Goal: Task Accomplishment & Management: Use online tool/utility

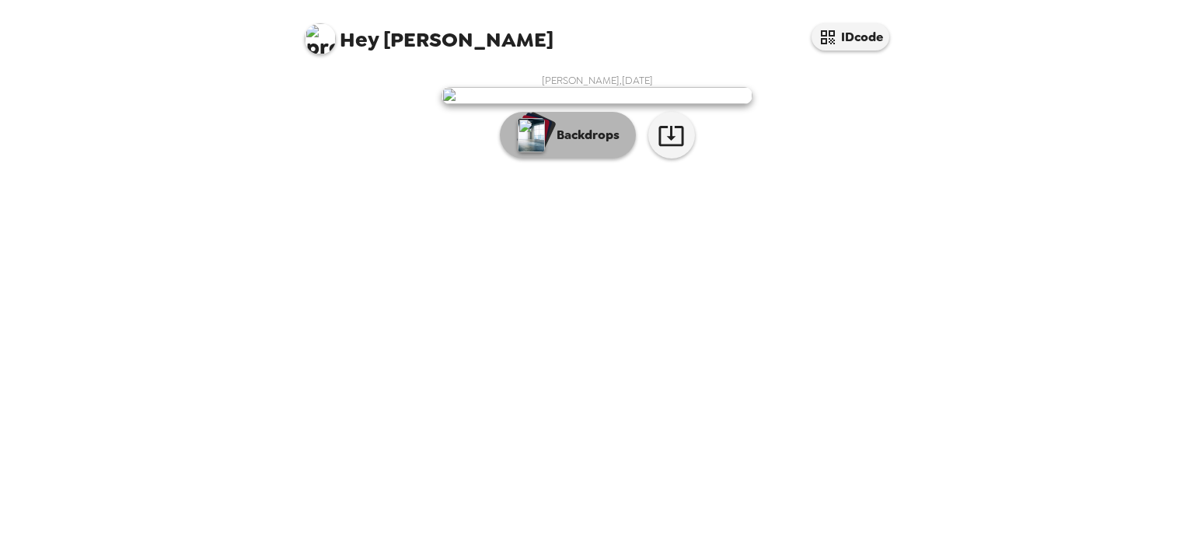
click at [600, 145] on p "Backdrops" at bounding box center [584, 135] width 71 height 19
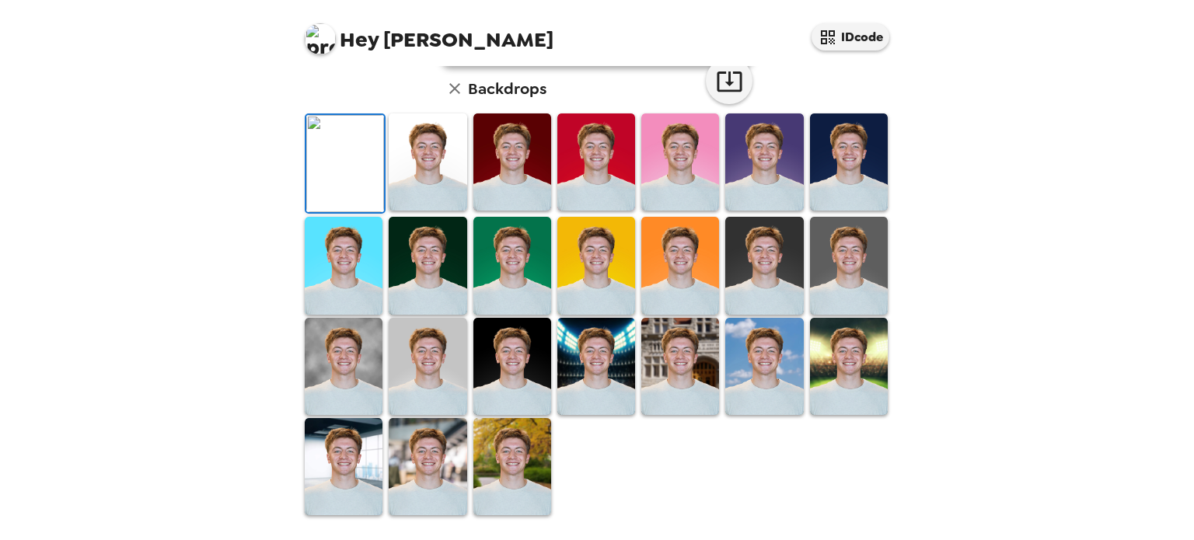
scroll to position [124, 0]
click at [434, 211] on img at bounding box center [428, 161] width 78 height 97
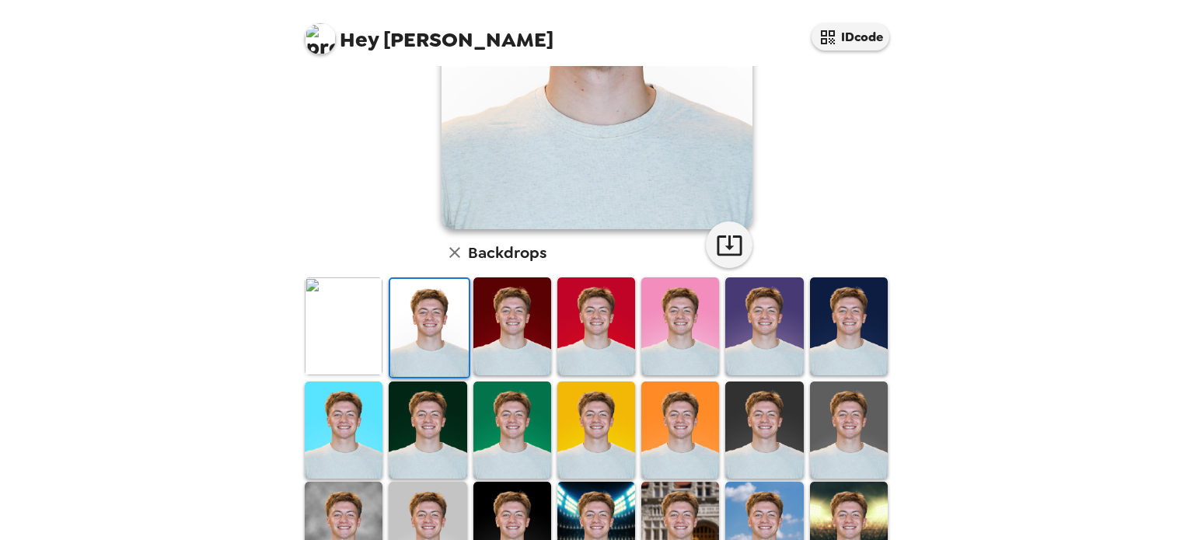
scroll to position [249, 0]
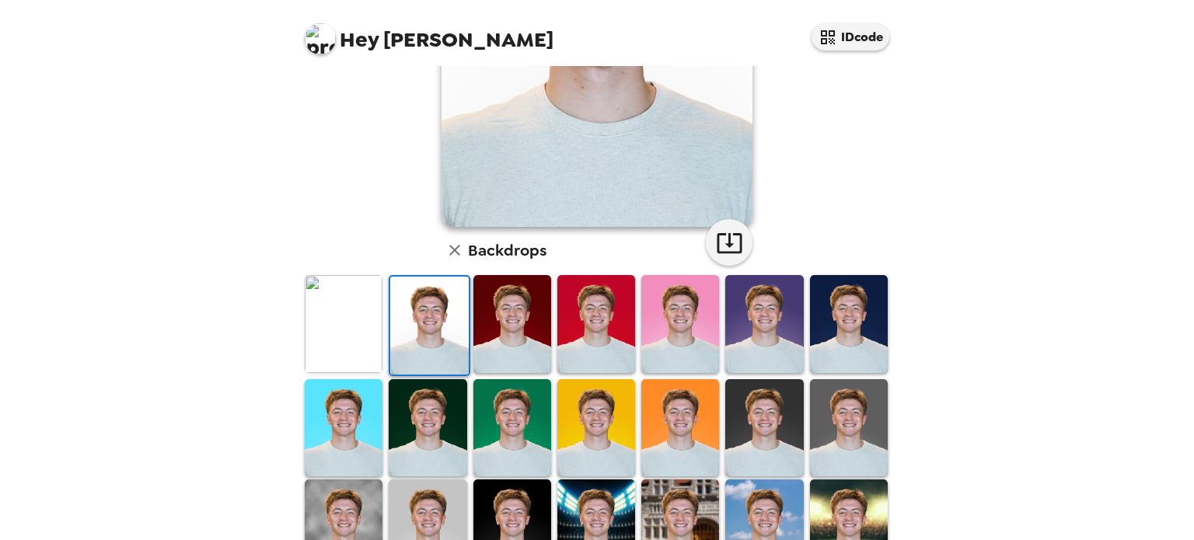
click at [776, 405] on img at bounding box center [764, 427] width 78 height 97
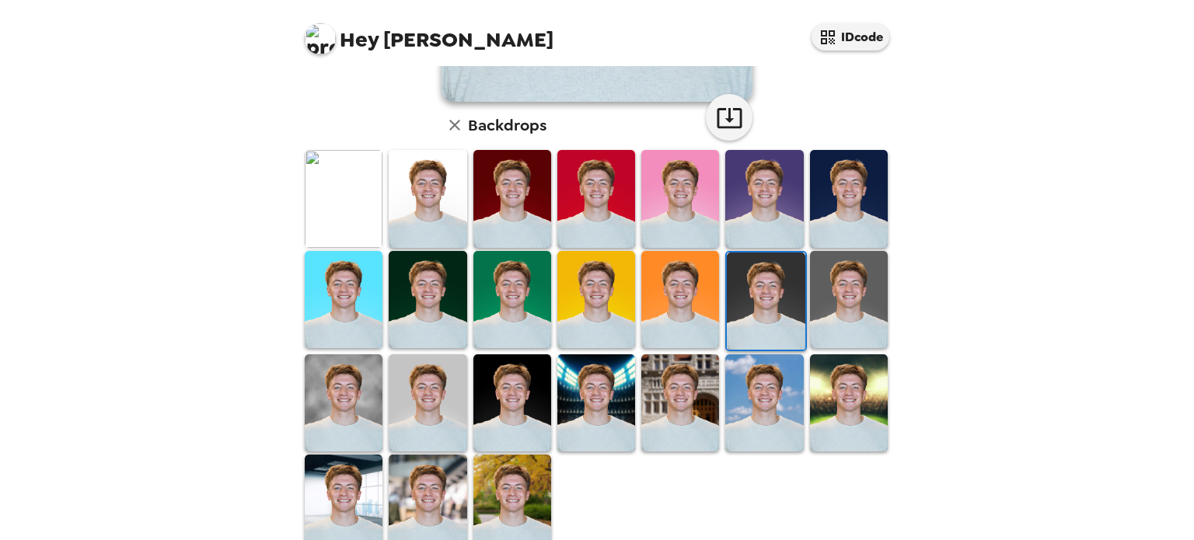
scroll to position [401, 0]
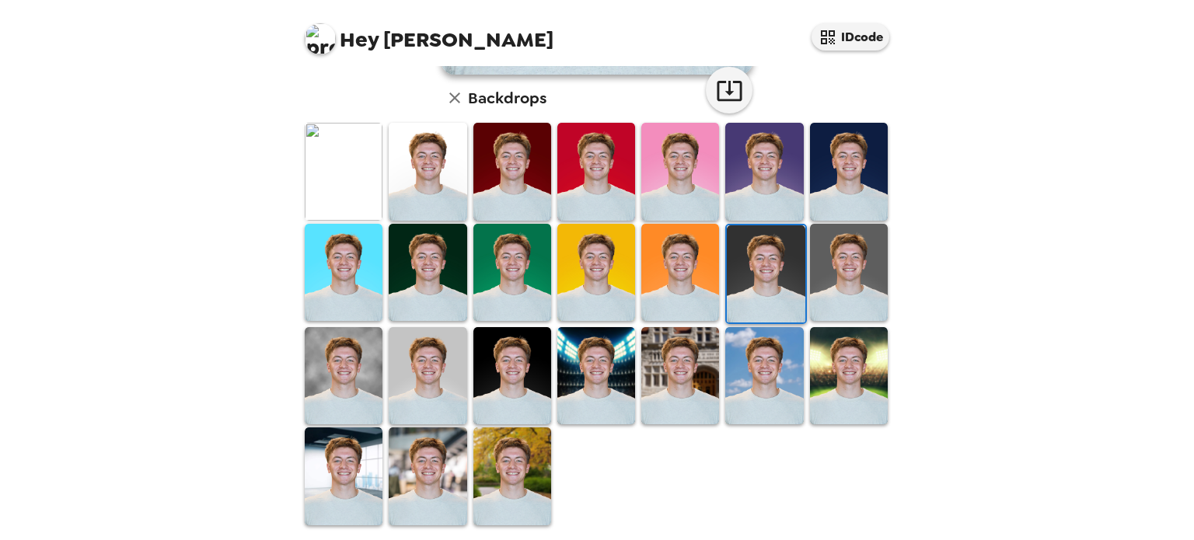
click at [681, 378] on img at bounding box center [680, 375] width 78 height 97
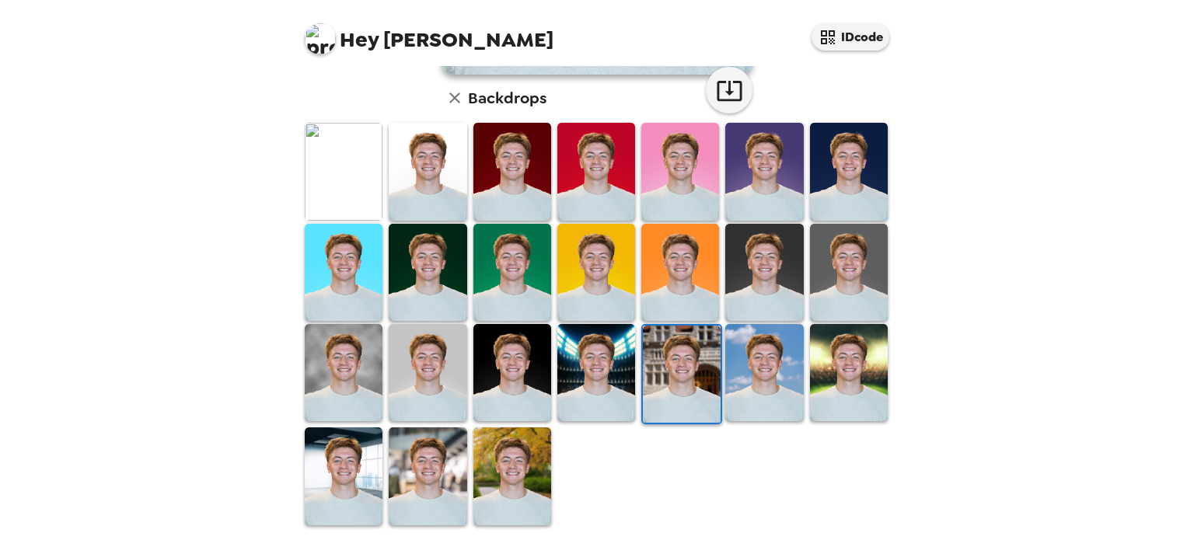
click at [431, 445] on img at bounding box center [428, 476] width 78 height 97
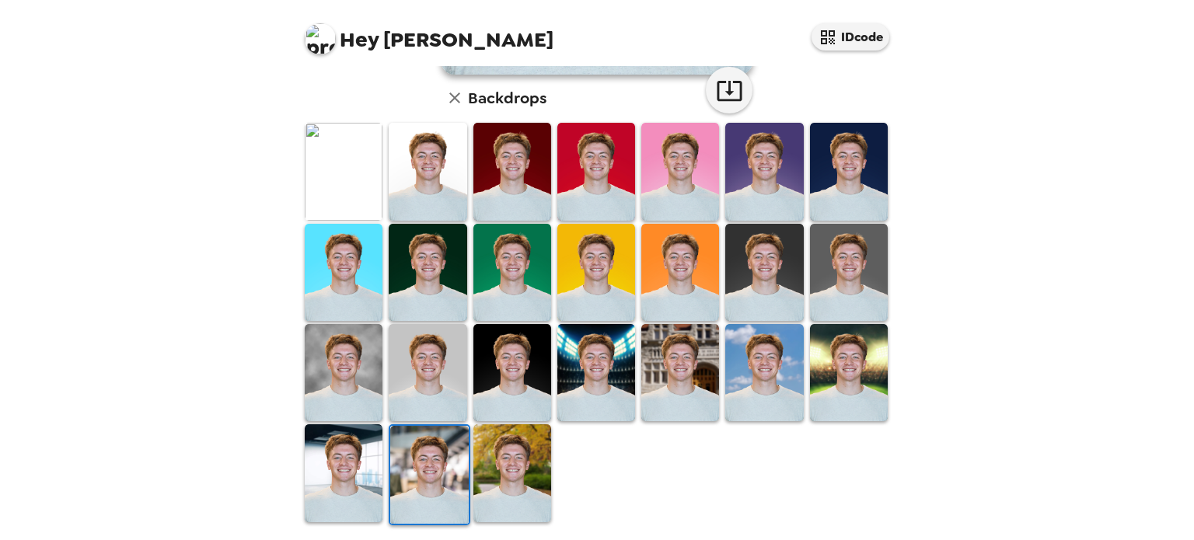
click at [359, 455] on img at bounding box center [344, 472] width 78 height 97
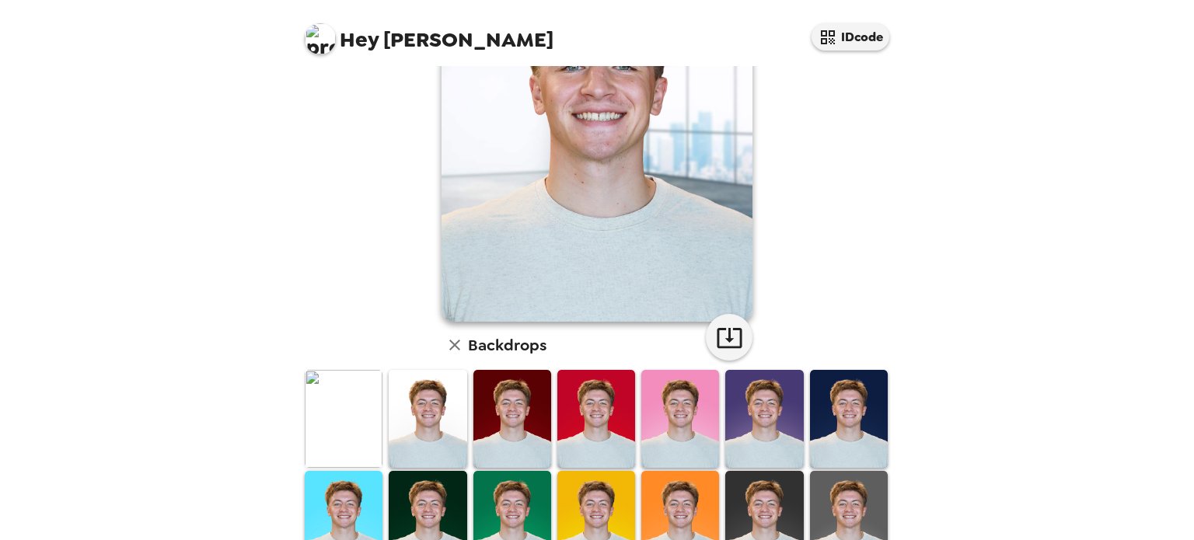
scroll to position [218, 0]
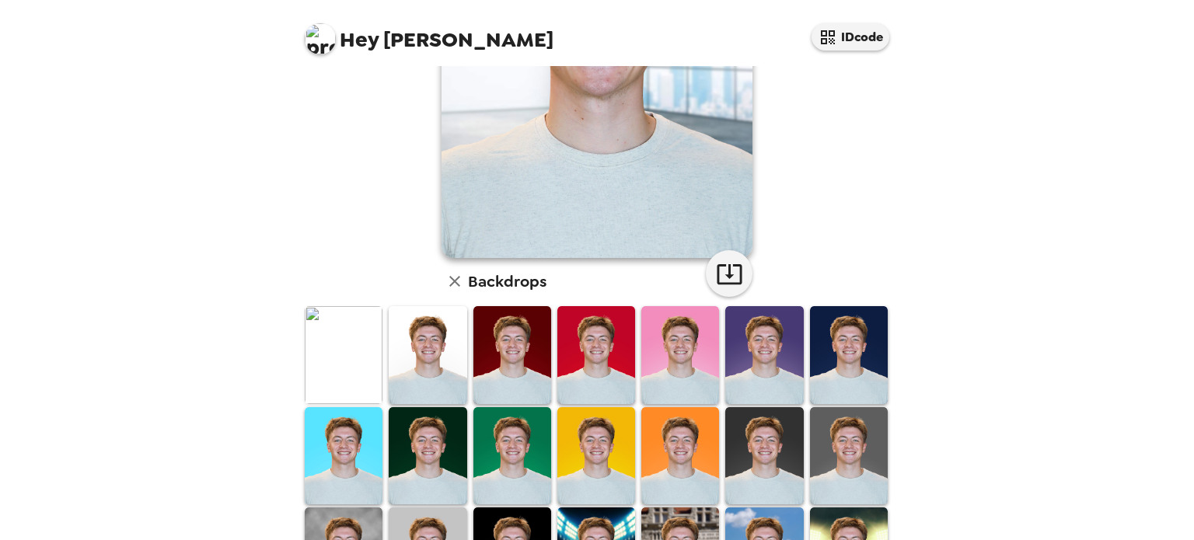
click at [759, 435] on img at bounding box center [764, 455] width 78 height 97
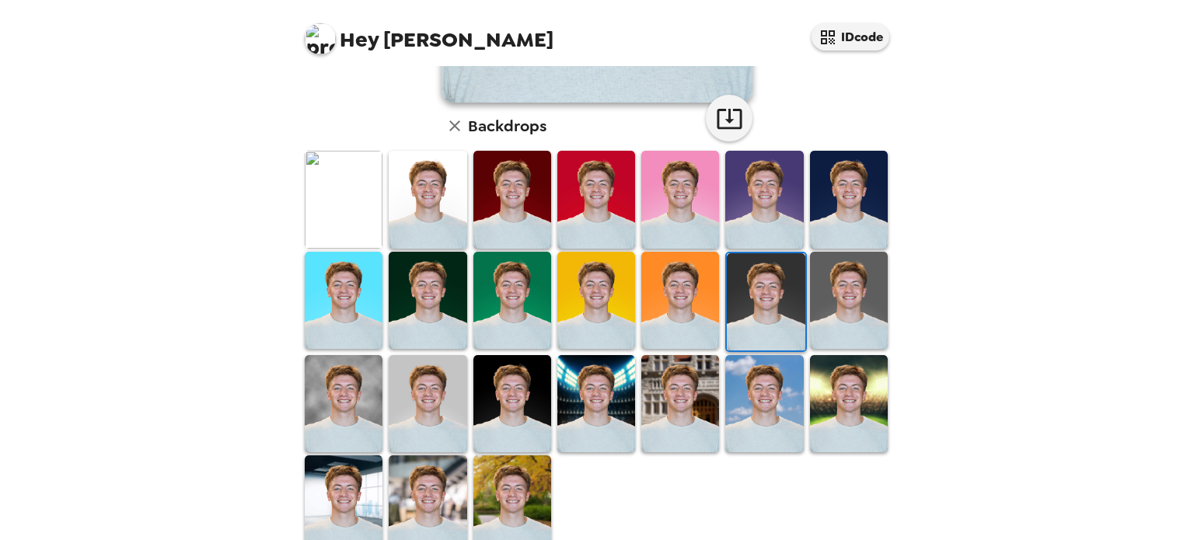
scroll to position [401, 0]
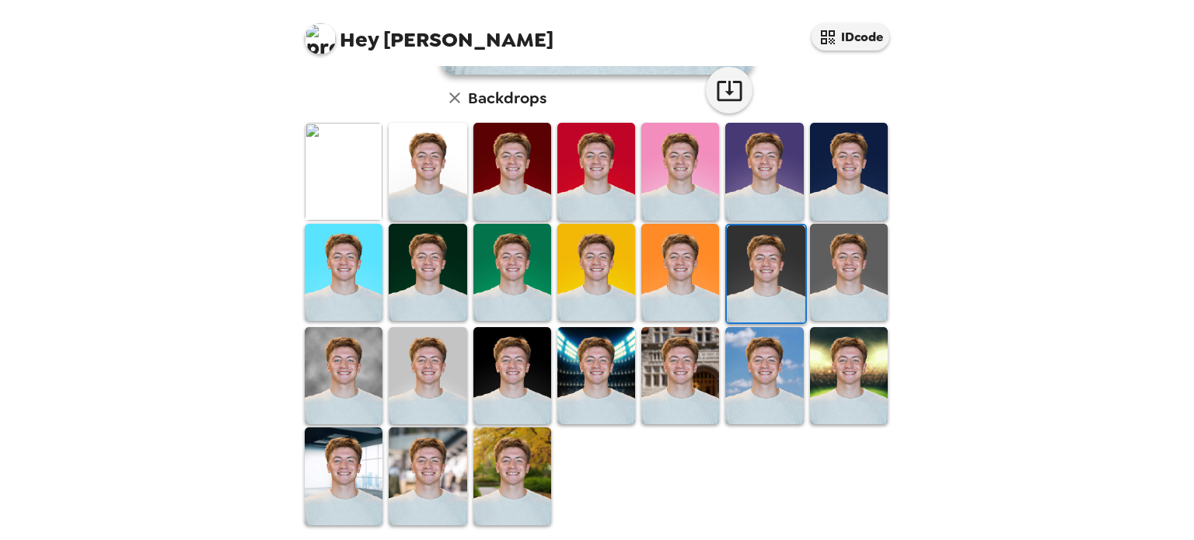
click at [599, 377] on img at bounding box center [596, 375] width 78 height 97
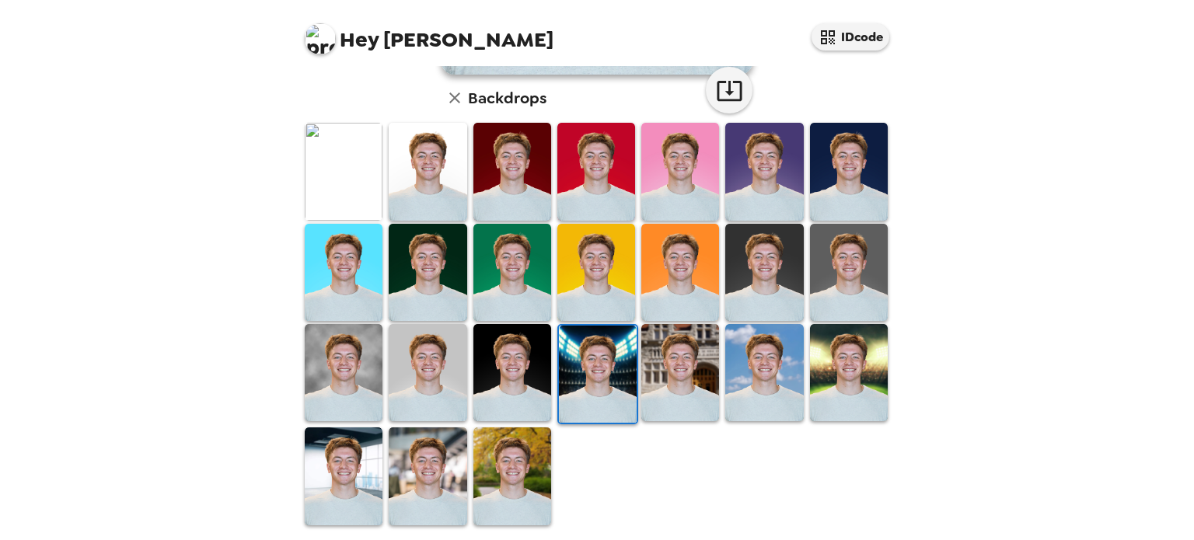
click at [343, 368] on img at bounding box center [344, 372] width 78 height 97
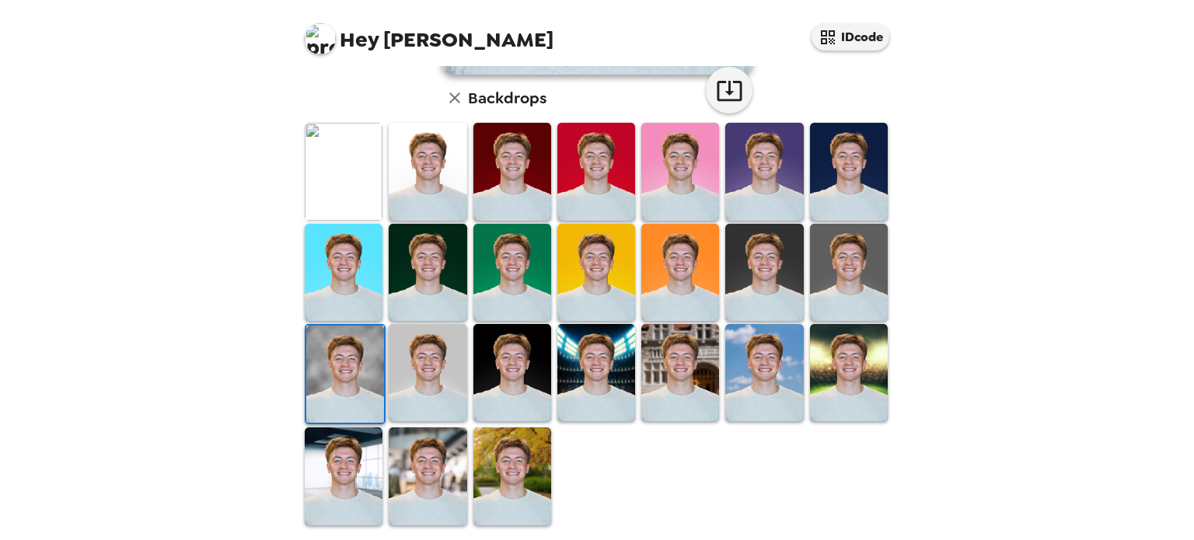
click at [392, 359] on img at bounding box center [428, 372] width 78 height 97
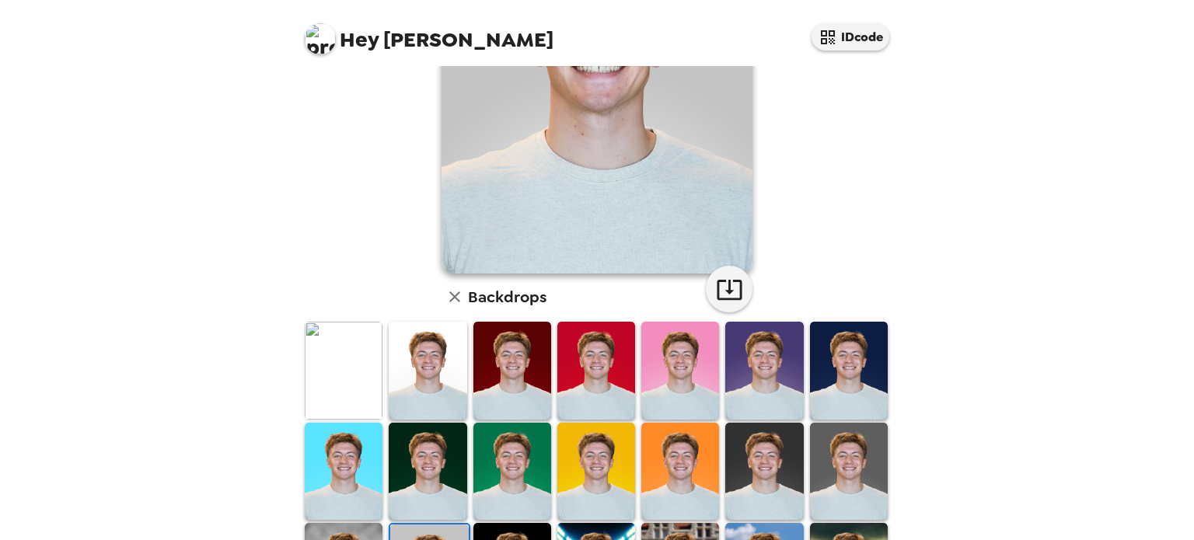
scroll to position [280, 0]
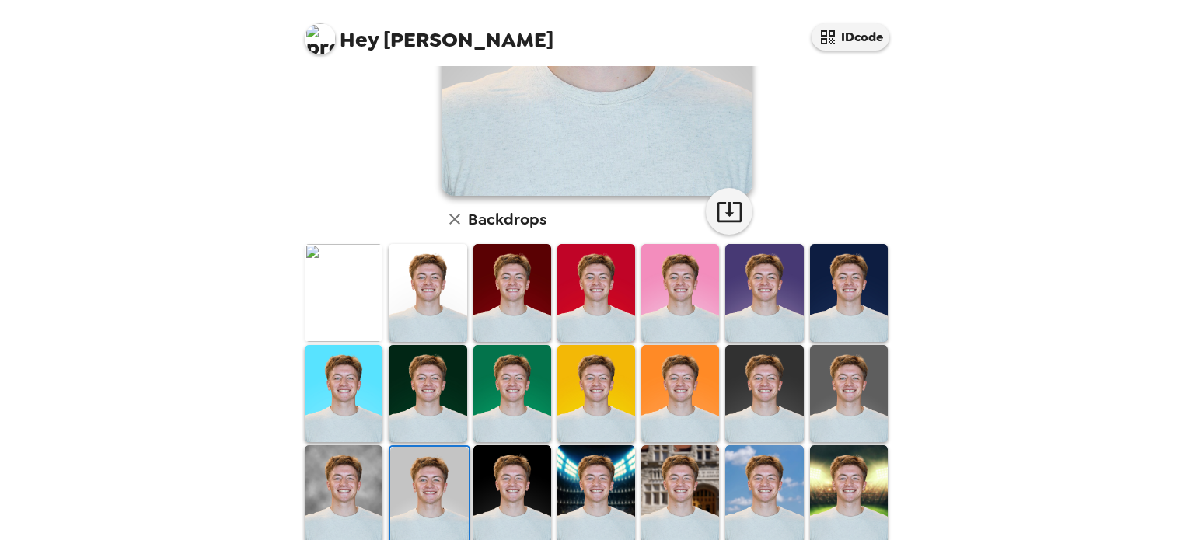
click at [352, 306] on img at bounding box center [344, 292] width 78 height 97
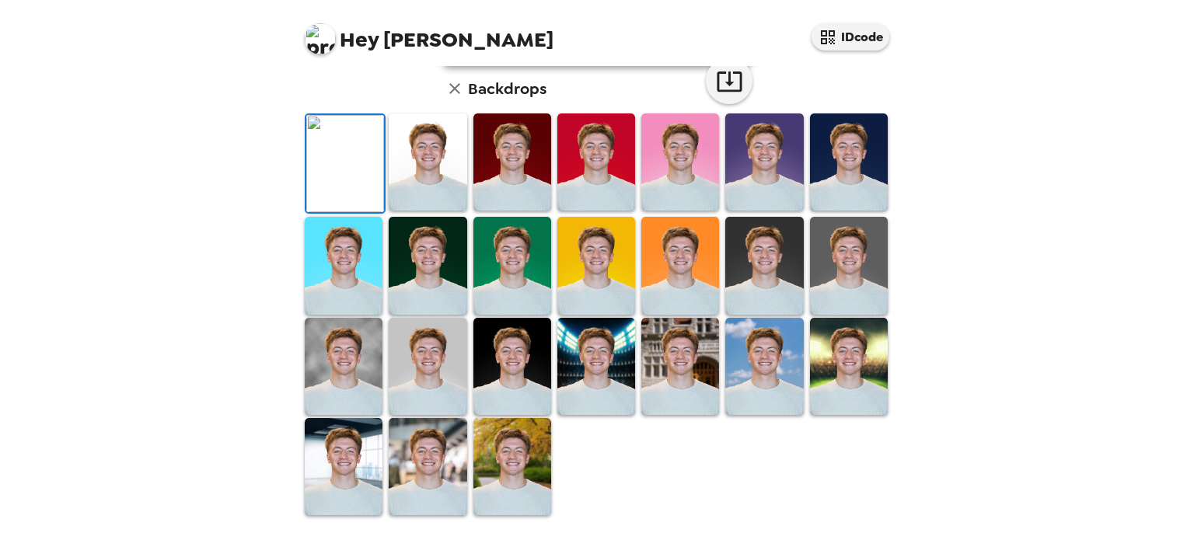
scroll to position [402, 0]
click at [529, 386] on img at bounding box center [512, 366] width 78 height 97
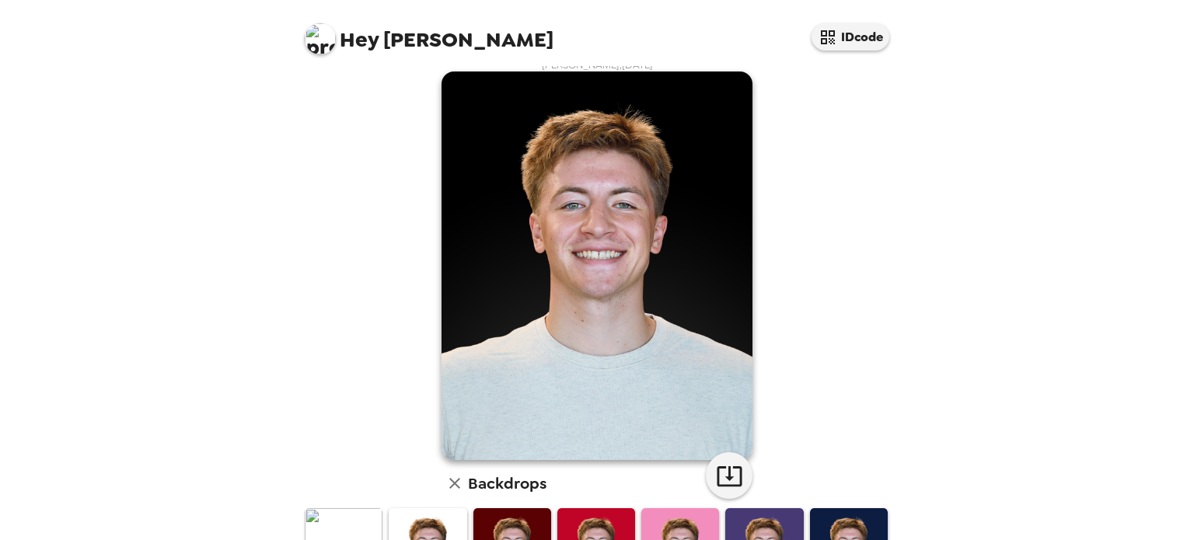
scroll to position [0, 0]
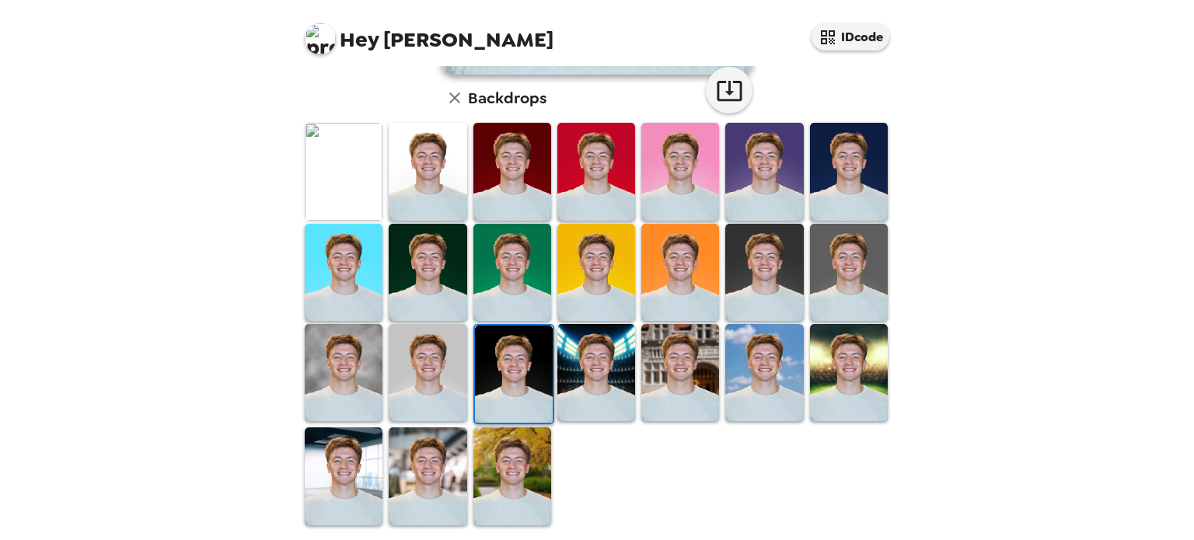
click at [772, 260] on img at bounding box center [764, 272] width 78 height 97
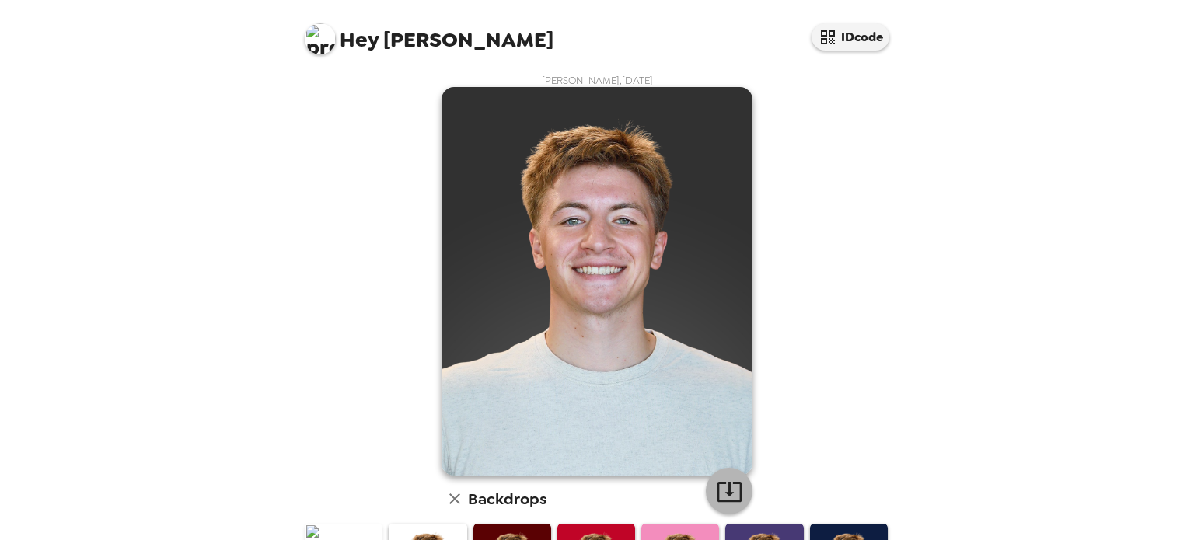
click at [717, 499] on icon "button" at bounding box center [729, 492] width 25 height 20
click at [732, 492] on icon "button" at bounding box center [729, 491] width 27 height 27
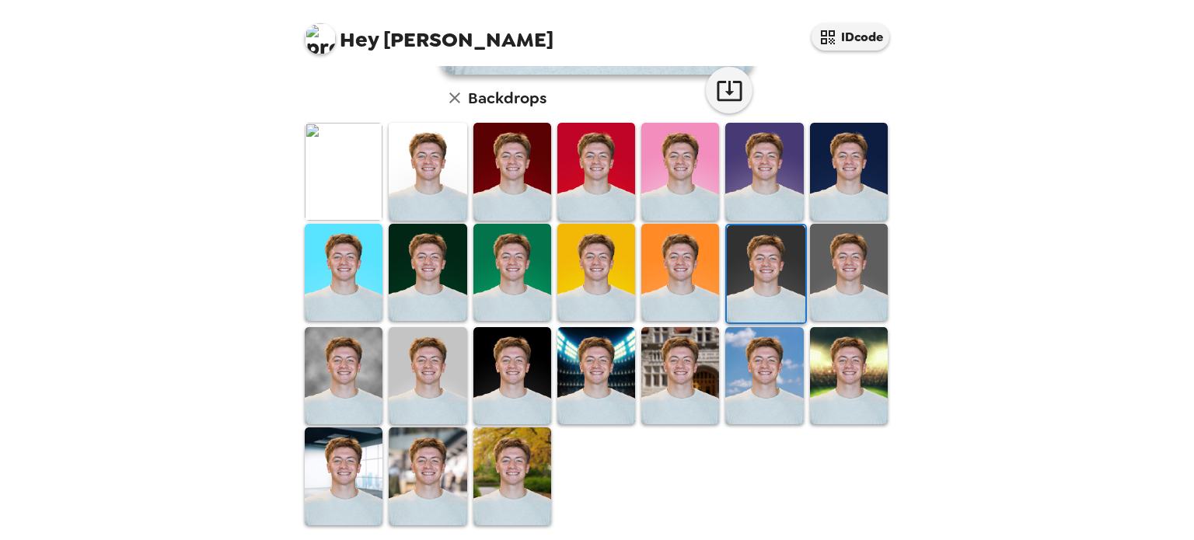
scroll to position [401, 0]
click at [832, 285] on img at bounding box center [849, 272] width 78 height 97
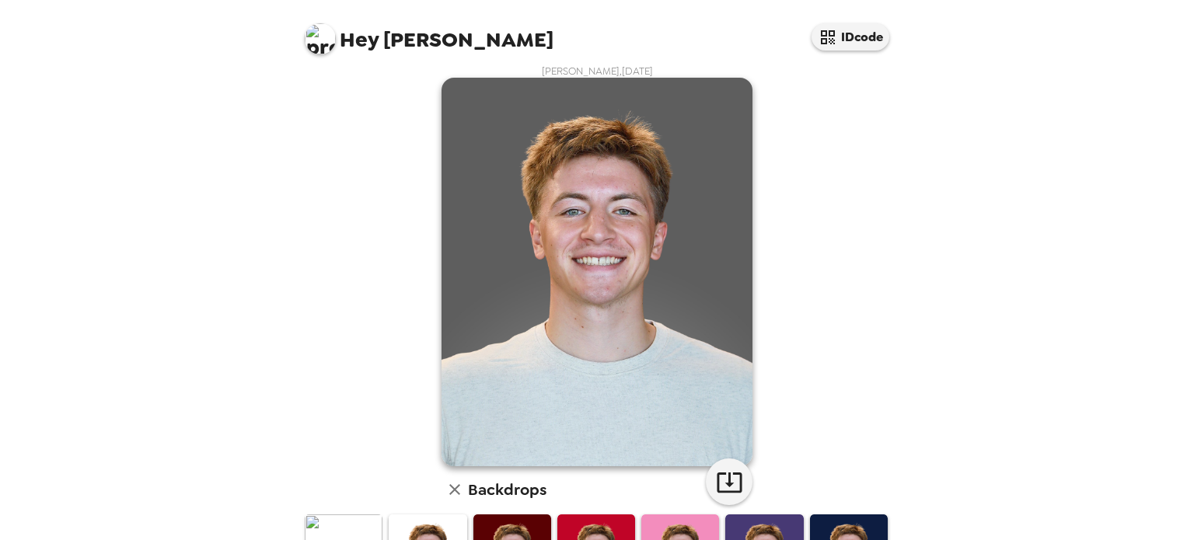
scroll to position [0, 0]
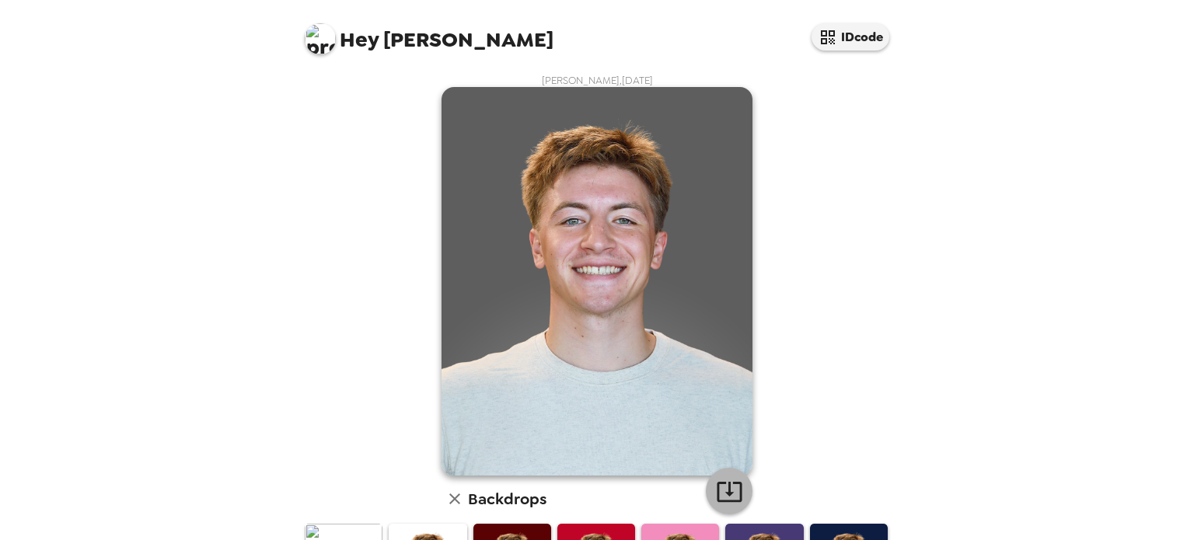
click at [716, 497] on icon "button" at bounding box center [729, 491] width 27 height 27
click at [1000, 307] on div "Hey [PERSON_NAME] IDcode [PERSON_NAME] , [DATE] Backdrops" at bounding box center [597, 270] width 1194 height 540
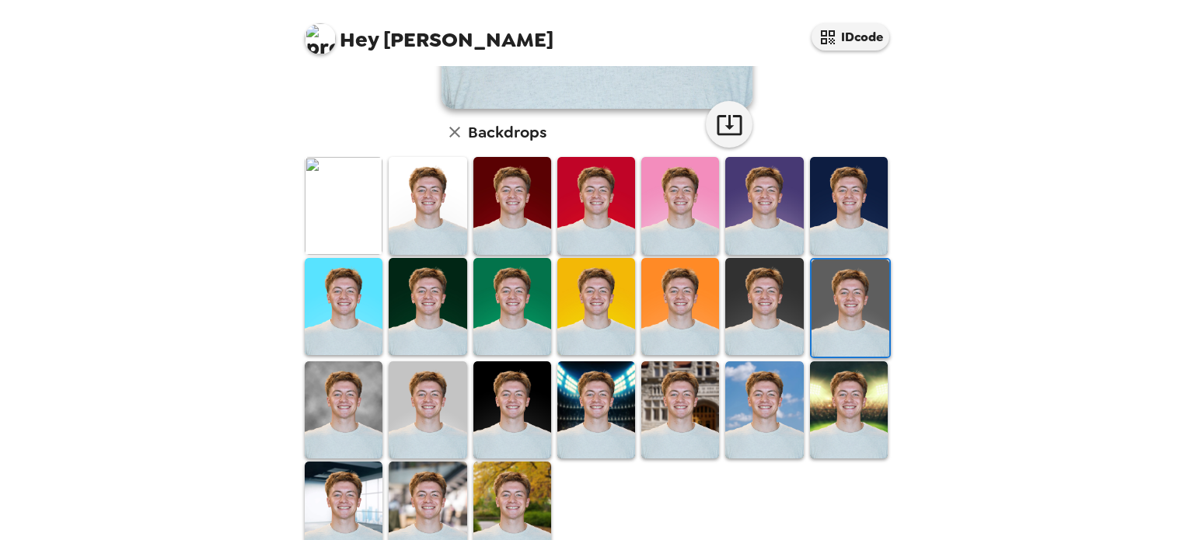
scroll to position [365, 0]
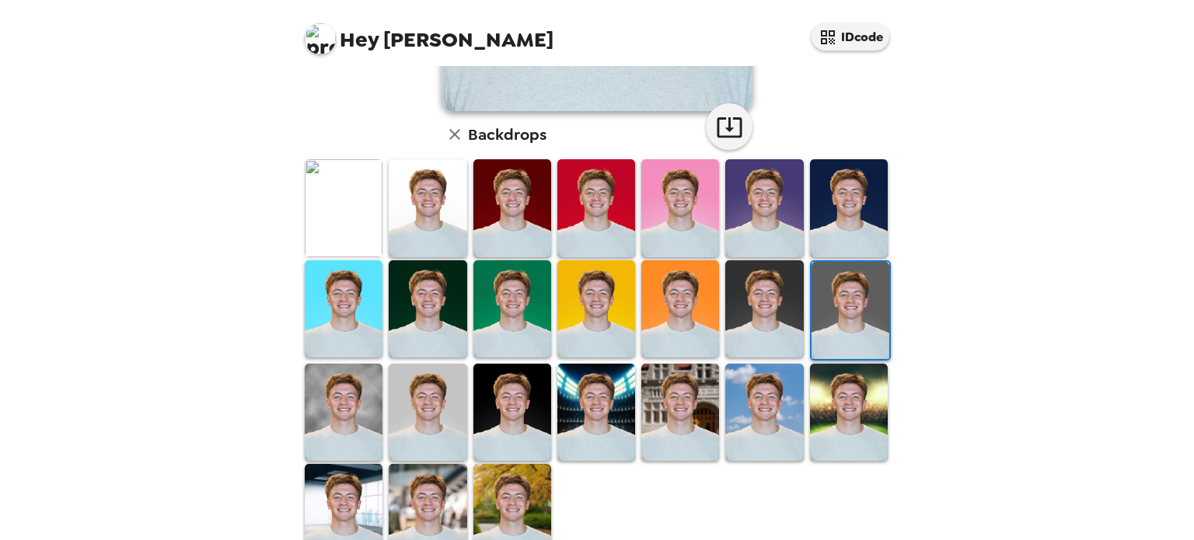
click at [368, 311] on img at bounding box center [344, 308] width 78 height 97
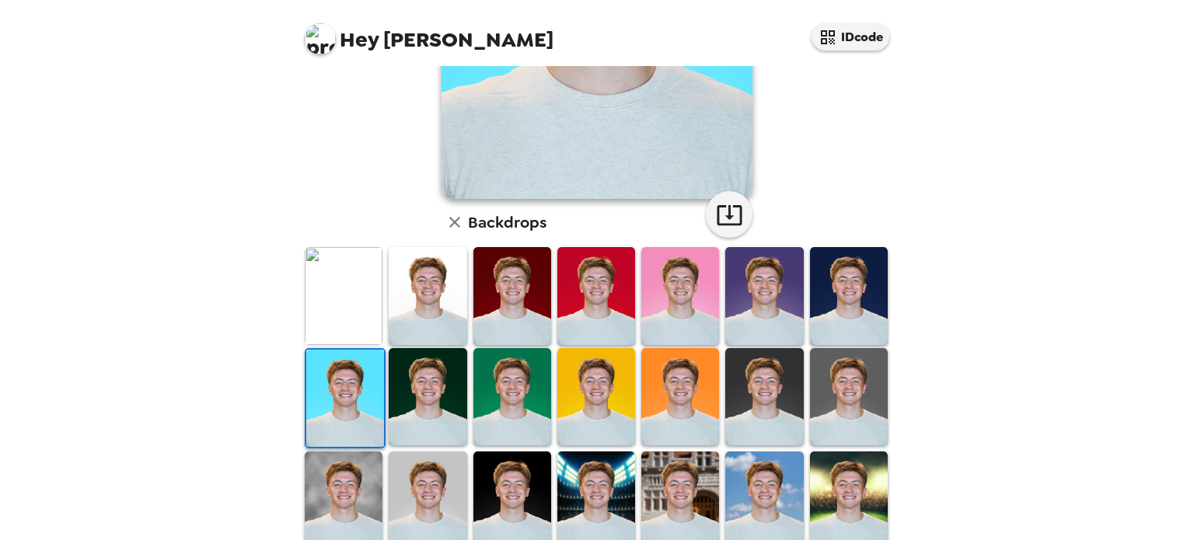
scroll to position [280, 0]
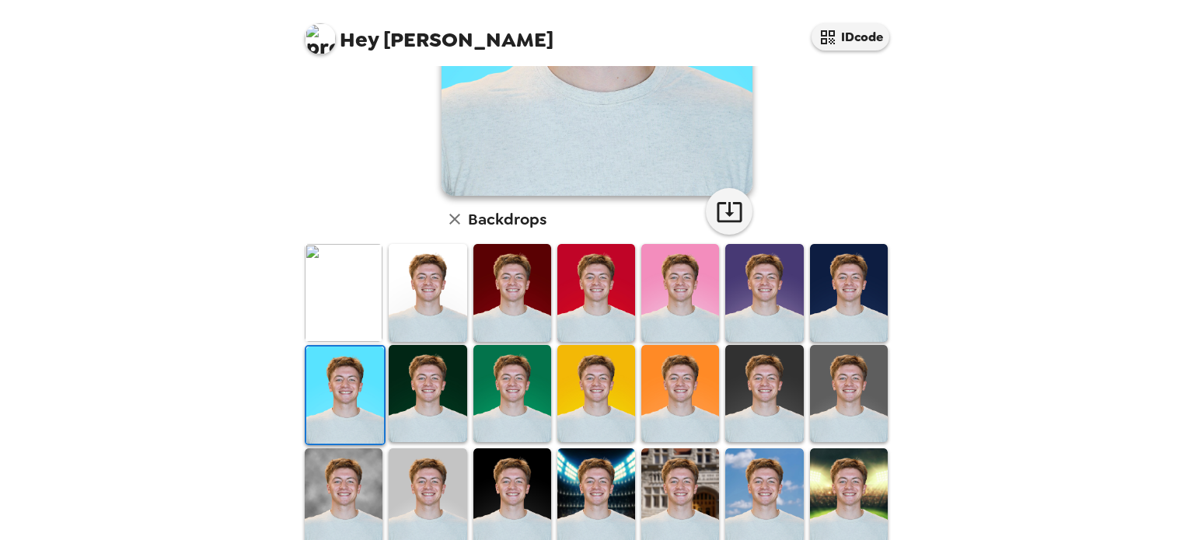
click at [518, 379] on img at bounding box center [512, 393] width 78 height 97
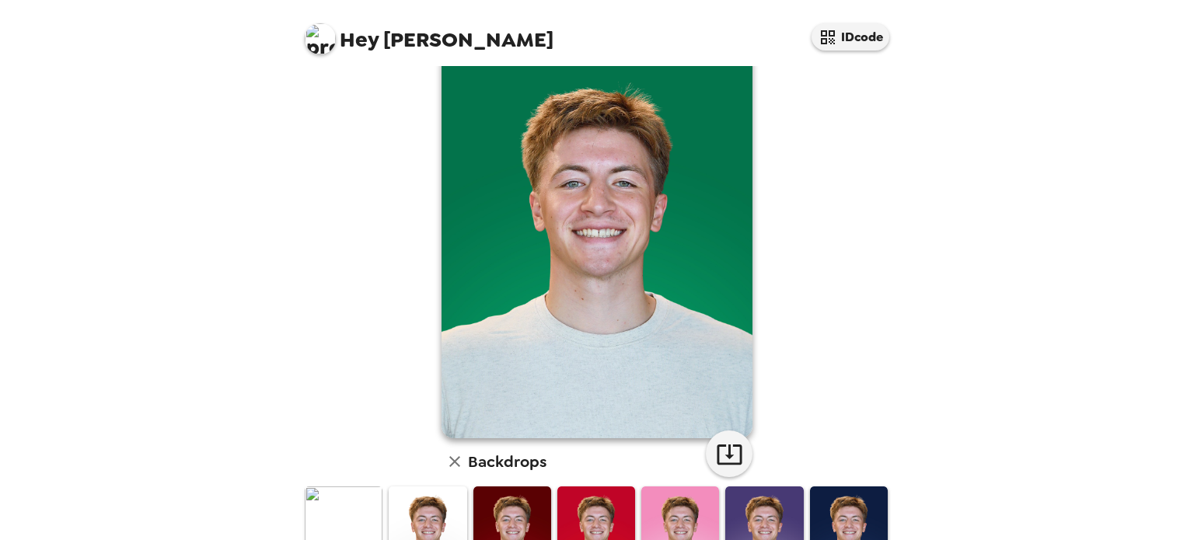
scroll to position [0, 0]
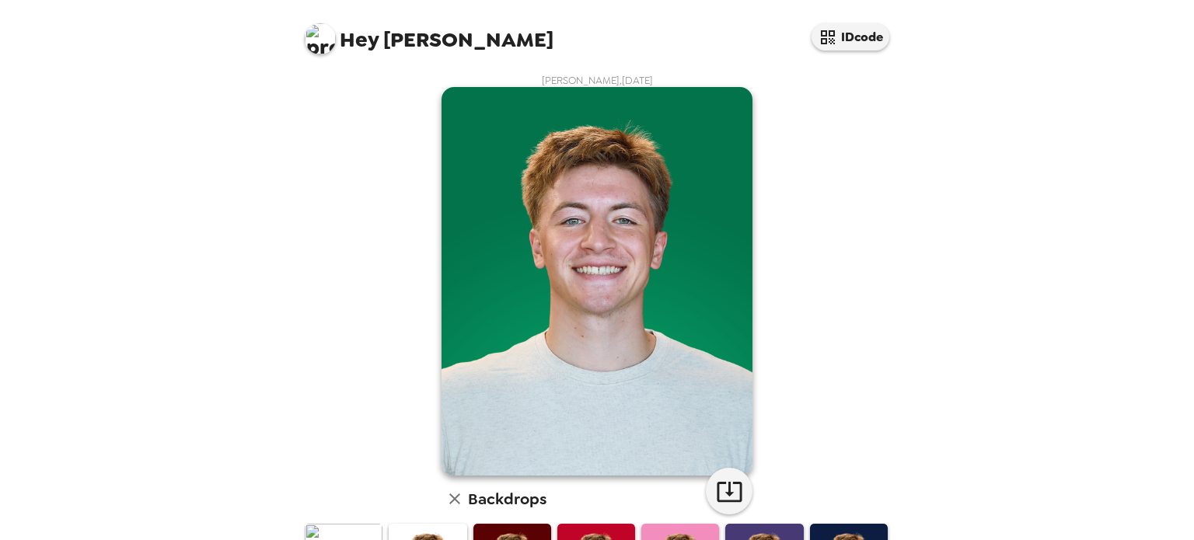
click at [731, 503] on icon "button" at bounding box center [729, 491] width 27 height 27
click at [424, 148] on div "[PERSON_NAME] , [DATE] Backdrops" at bounding box center [597, 501] width 591 height 854
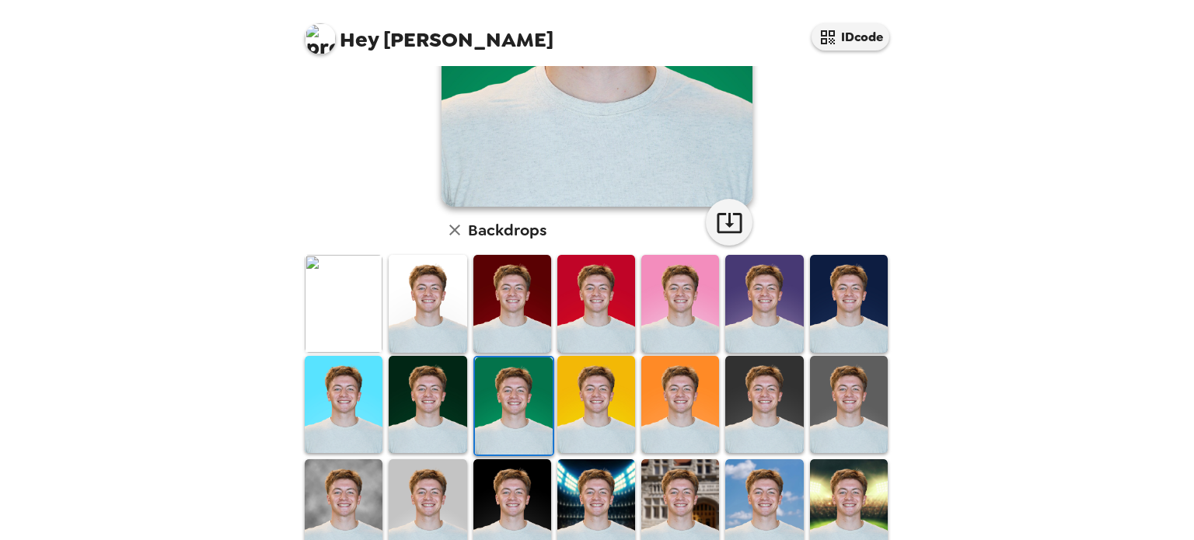
scroll to position [401, 0]
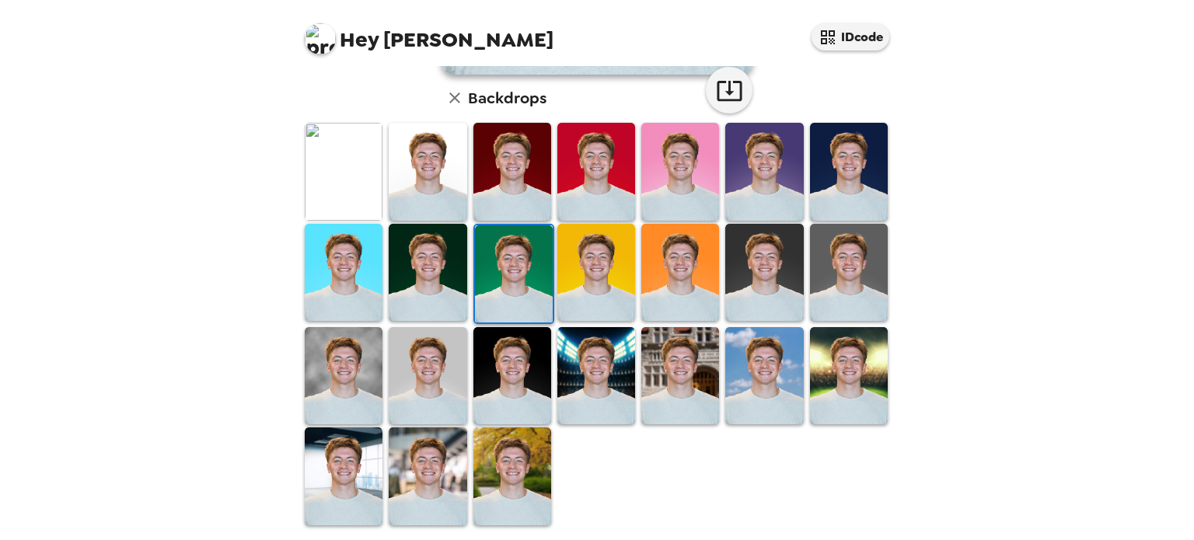
click at [526, 354] on img at bounding box center [512, 375] width 78 height 97
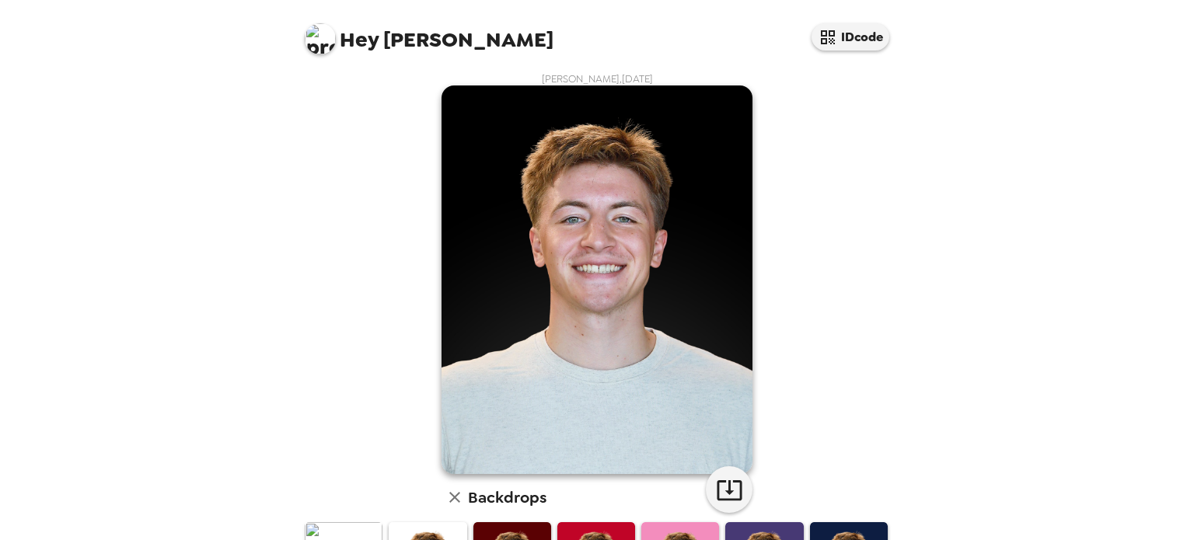
scroll to position [0, 0]
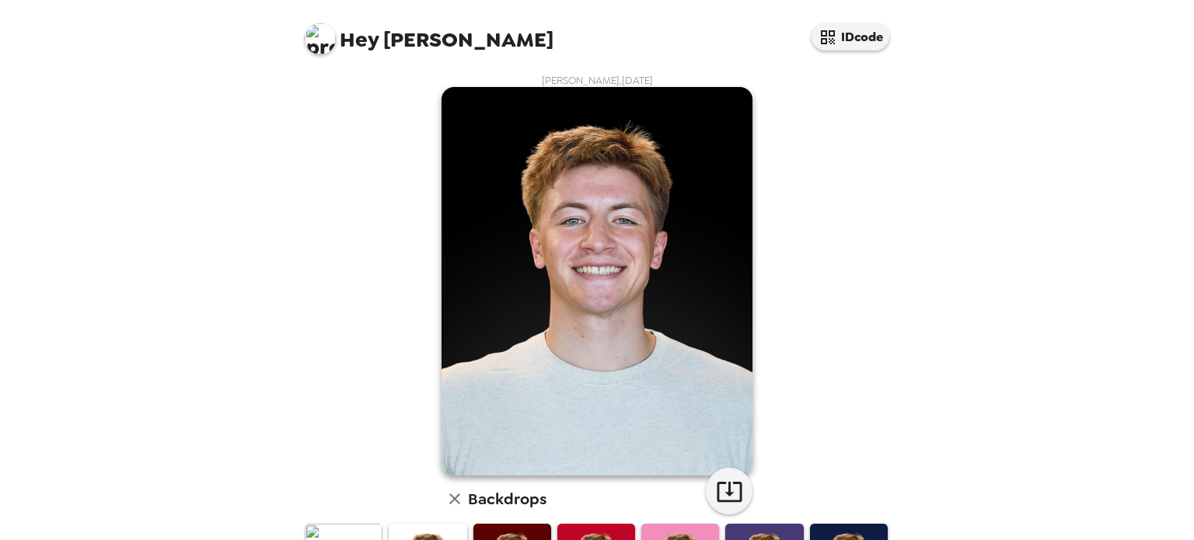
click at [717, 494] on icon "button" at bounding box center [729, 492] width 25 height 20
click at [447, 215] on img at bounding box center [597, 281] width 311 height 389
click at [728, 497] on icon "button" at bounding box center [729, 491] width 27 height 27
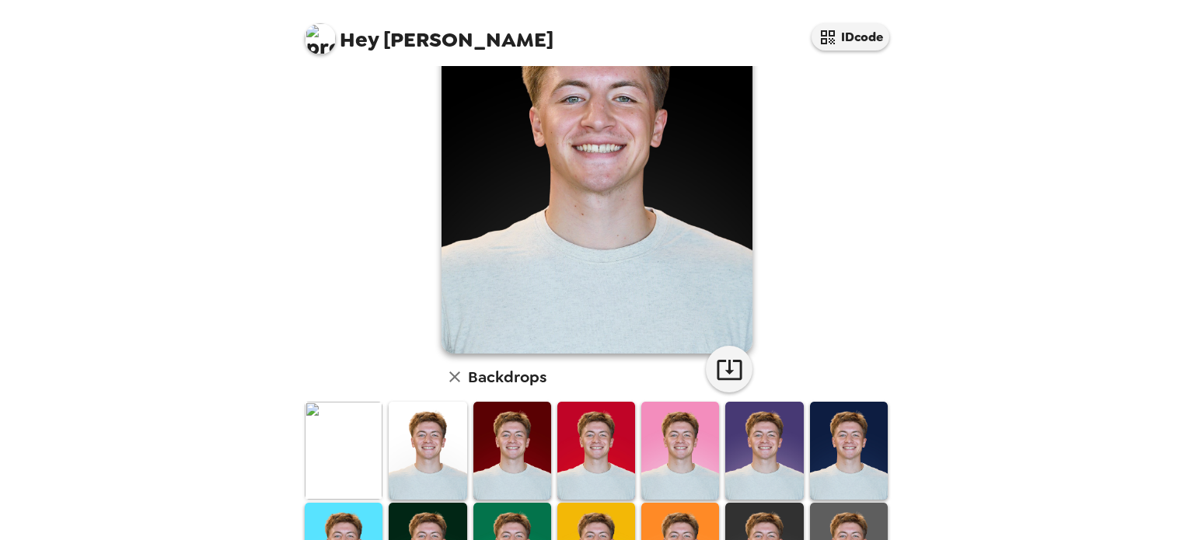
scroll to position [124, 0]
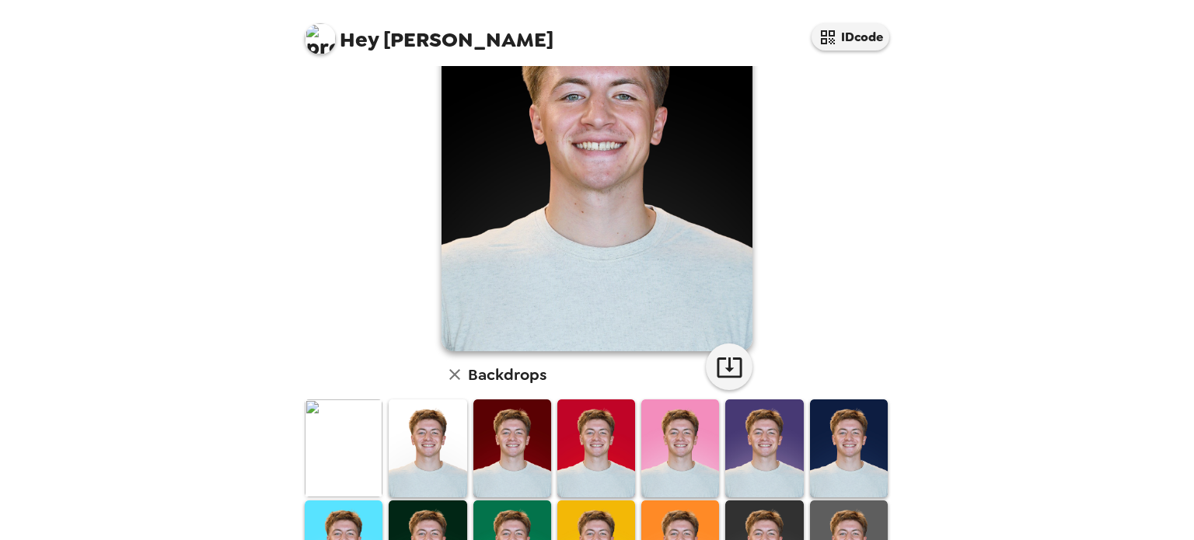
click at [355, 438] on img at bounding box center [344, 448] width 78 height 97
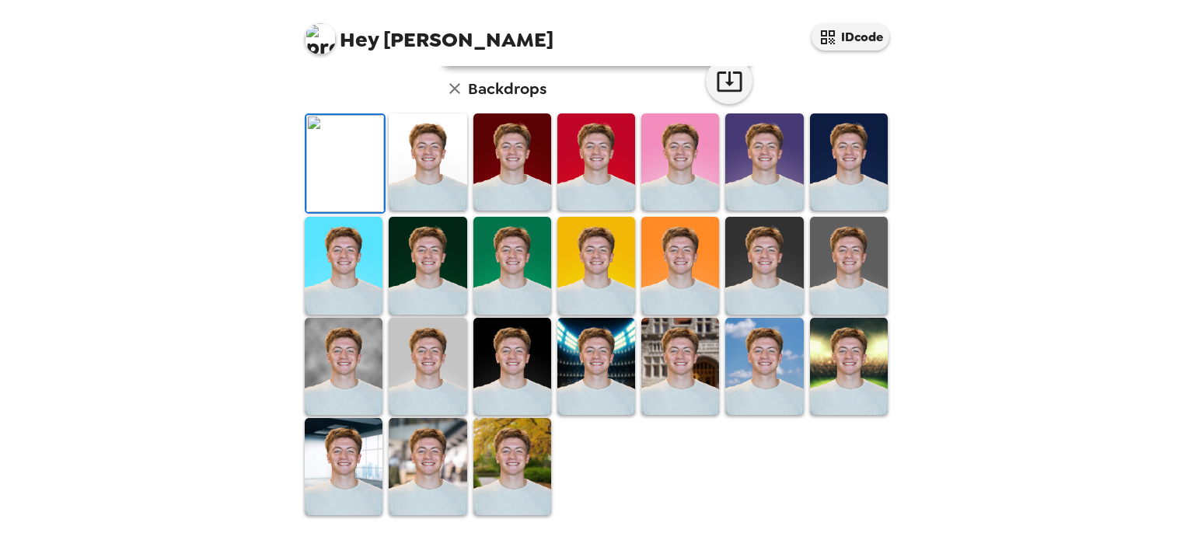
click at [434, 211] on img at bounding box center [428, 161] width 78 height 97
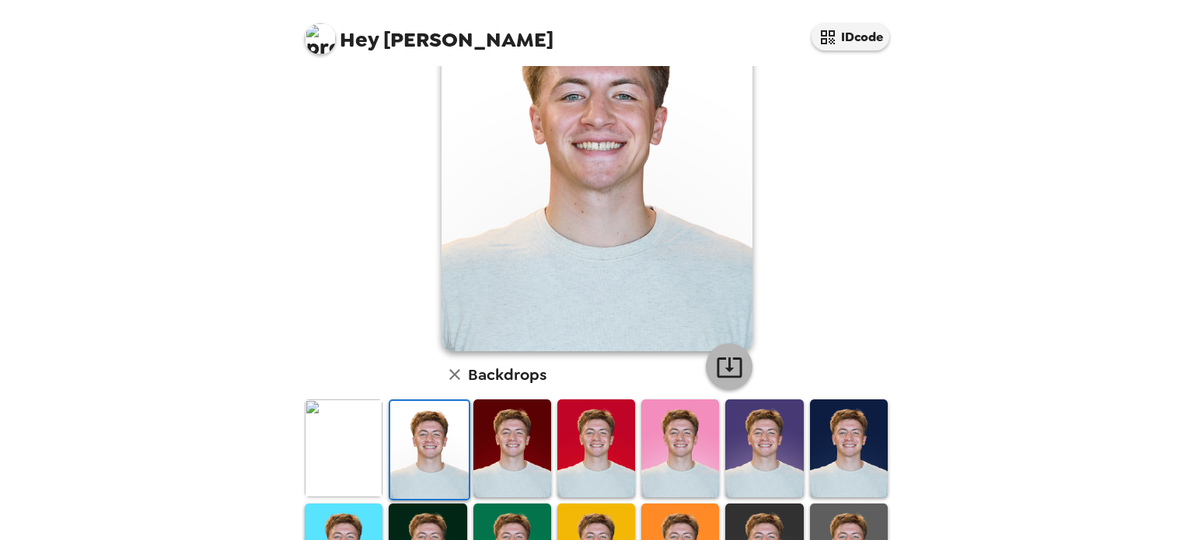
click at [716, 361] on icon "button" at bounding box center [729, 367] width 27 height 27
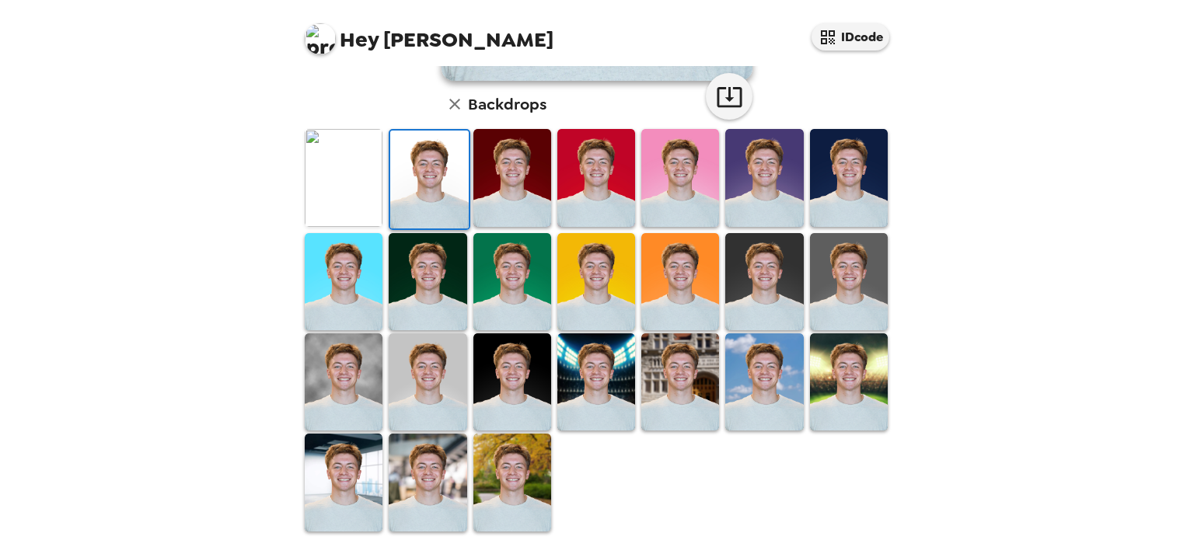
scroll to position [401, 0]
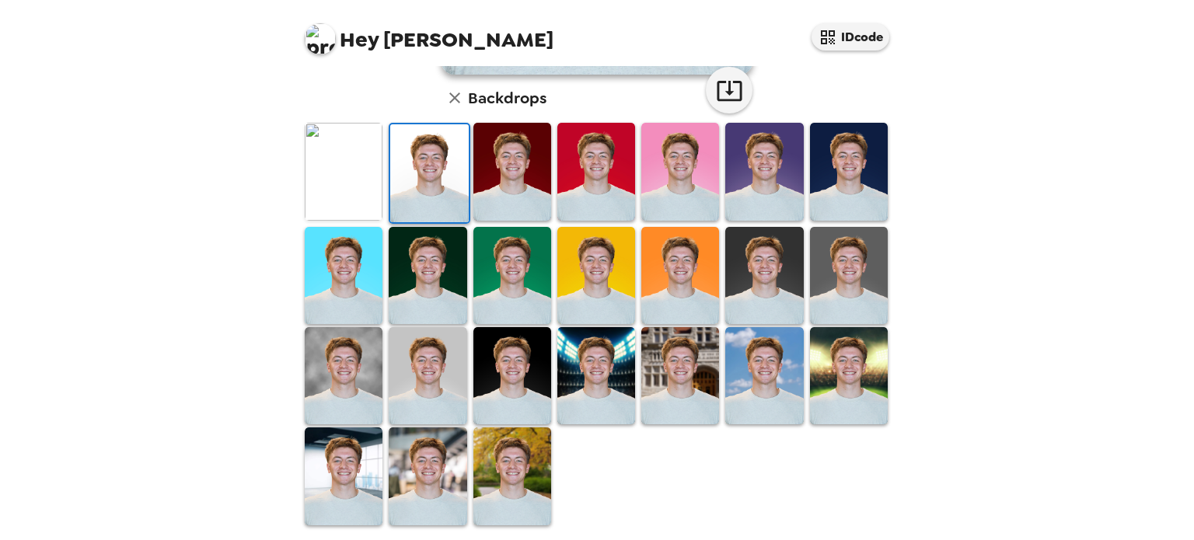
click at [337, 473] on img at bounding box center [344, 476] width 78 height 97
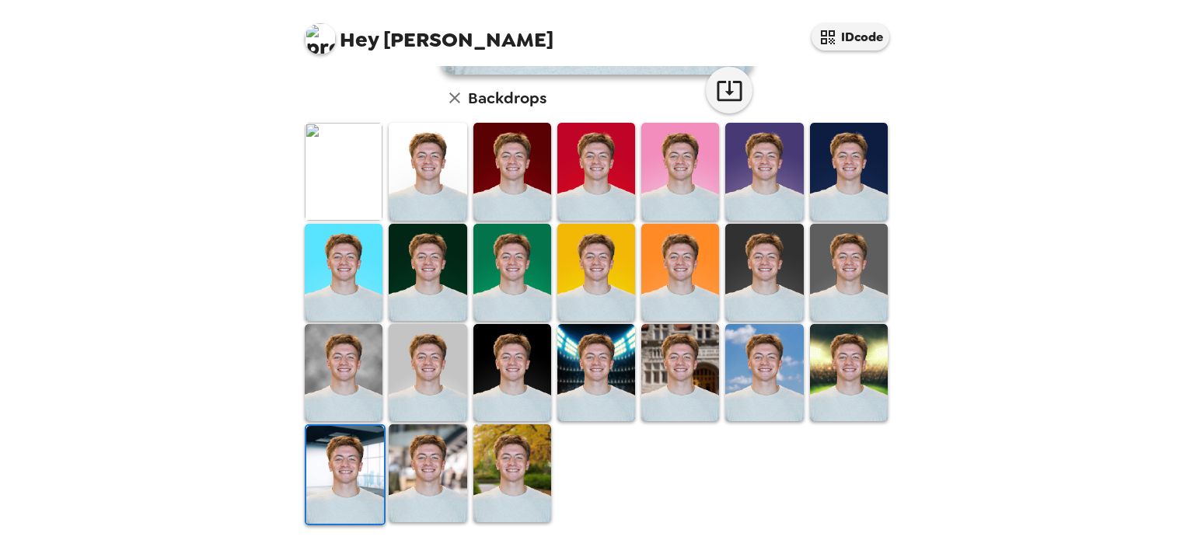
click at [337, 473] on img at bounding box center [345, 474] width 78 height 97
click at [516, 359] on img at bounding box center [512, 372] width 78 height 97
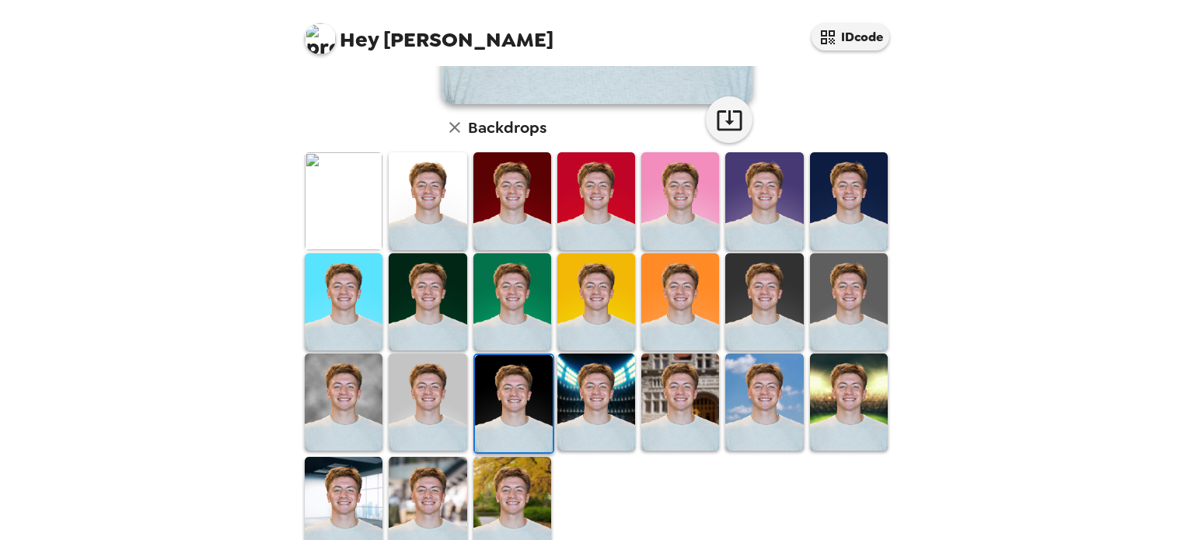
scroll to position [373, 0]
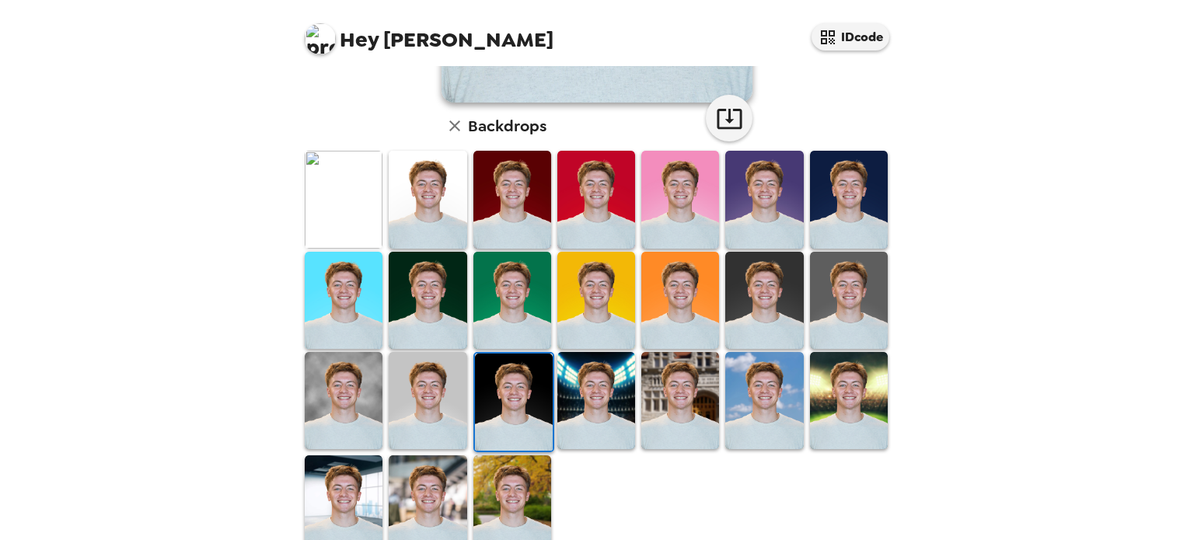
click at [825, 163] on img at bounding box center [849, 199] width 78 height 97
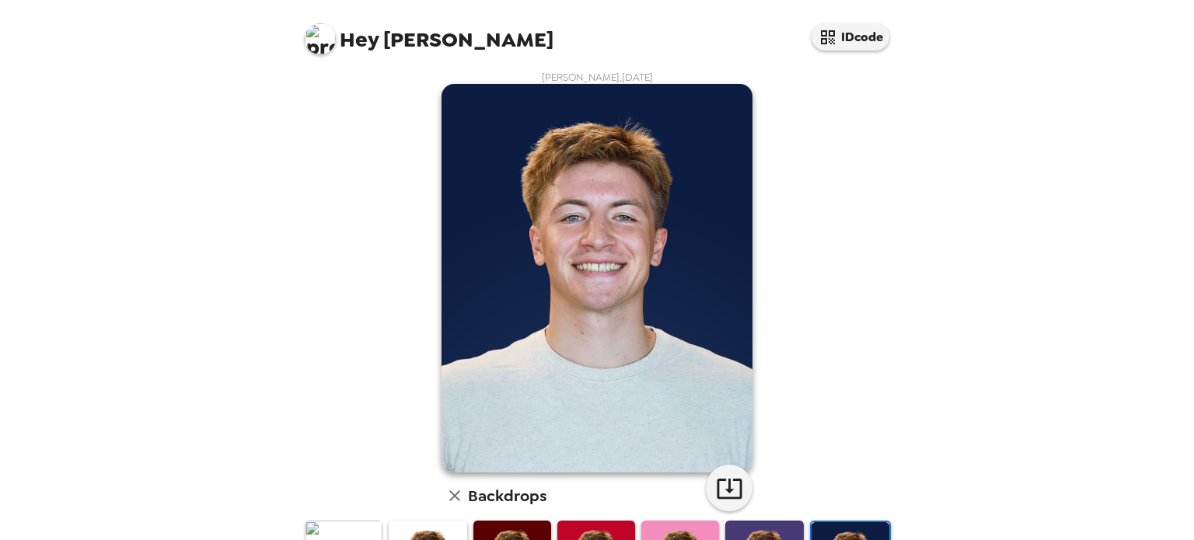
scroll to position [0, 0]
